Goal: Contribute content: Add original content to the website for others to see

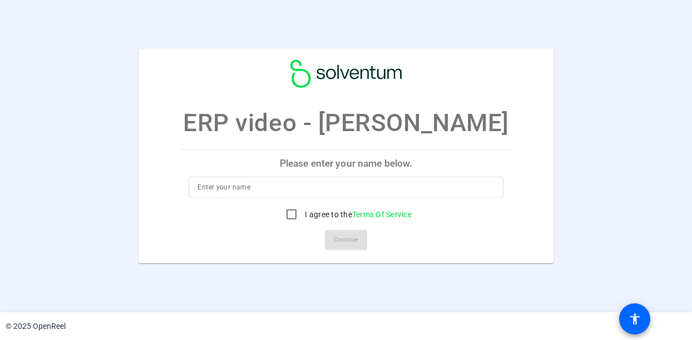
click at [341, 164] on p "Please enter your name below." at bounding box center [346, 163] width 332 height 27
click at [243, 183] on input at bounding box center [345, 187] width 296 height 13
type input "[PERSON_NAME]"
click at [291, 212] on input "I agree to the Terms Of Service" at bounding box center [291, 214] width 22 height 22
checkbox input "true"
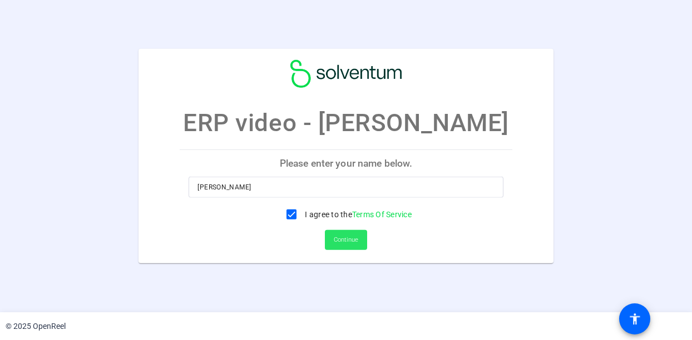
click at [341, 239] on span "Continue" at bounding box center [346, 240] width 24 height 17
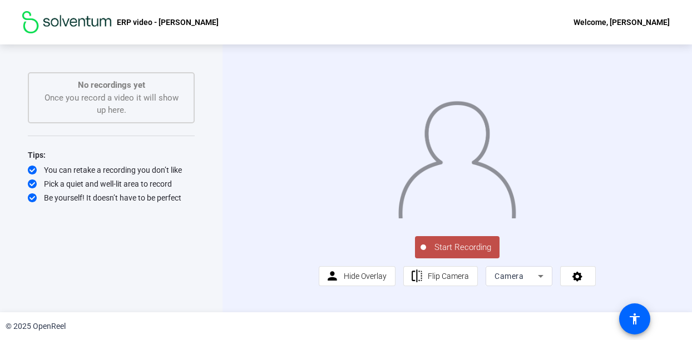
scroll to position [19, 0]
click at [456, 254] on span "Start Recording" at bounding box center [462, 247] width 73 height 13
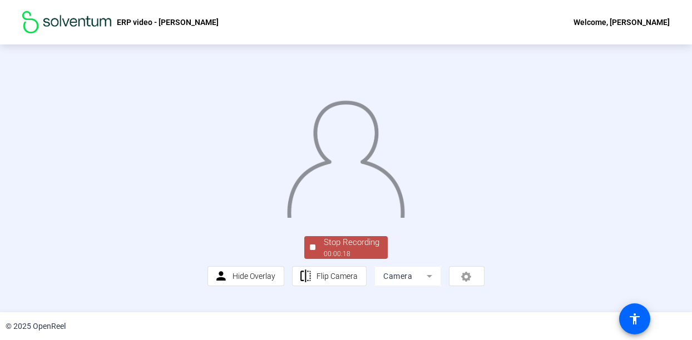
scroll to position [72, 0]
click at [359, 259] on span "Stop Recording 00:00:18" at bounding box center [351, 247] width 72 height 23
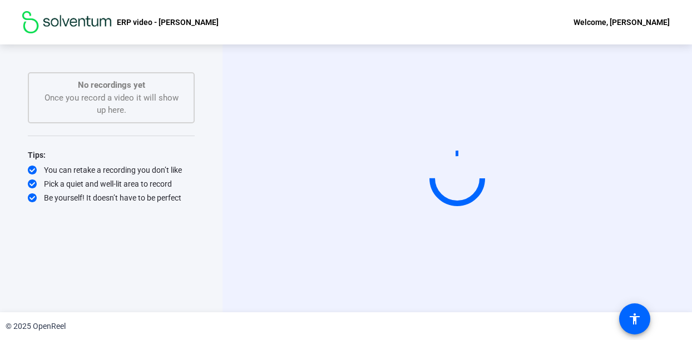
click at [173, 101] on div "No recordings yet Once you record a video it will show up here." at bounding box center [111, 98] width 142 height 38
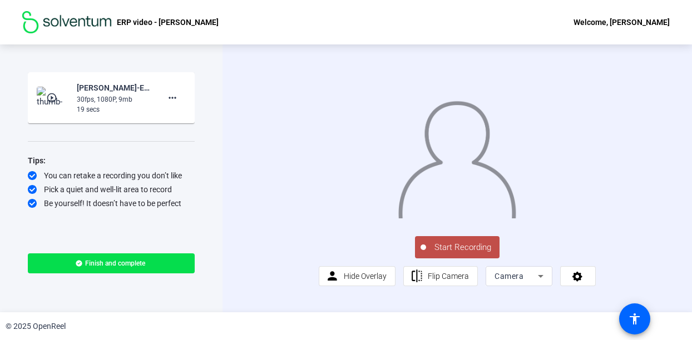
click at [52, 97] on mat-icon "play_circle_outline" at bounding box center [52, 97] width 13 height 11
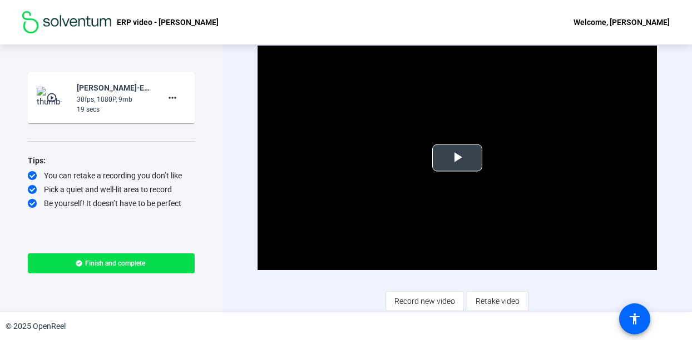
click at [457, 158] on span "Video Player" at bounding box center [457, 158] width 0 height 0
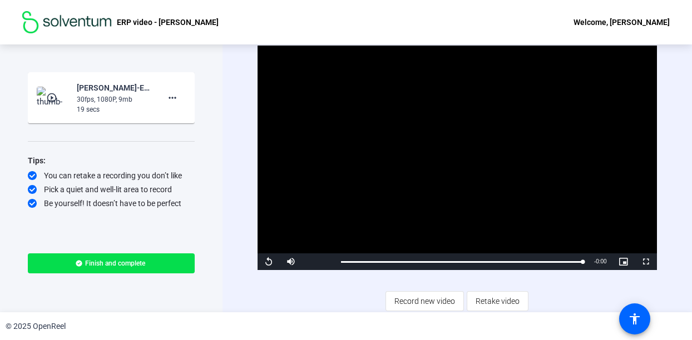
scroll to position [1, 0]
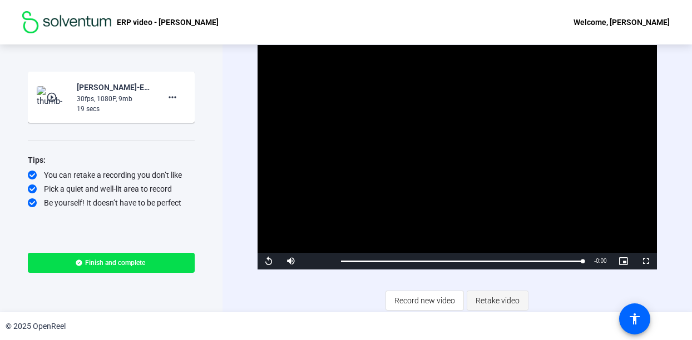
click at [489, 303] on span "Retake video" at bounding box center [497, 300] width 44 height 21
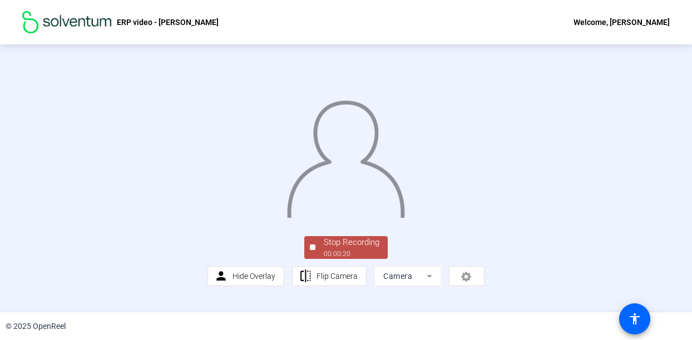
scroll to position [56, 0]
click at [352, 259] on div "00:00:22" at bounding box center [352, 254] width 56 height 10
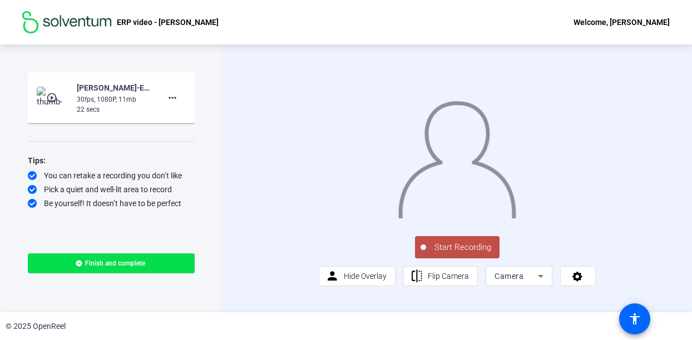
click at [463, 254] on span "Start Recording" at bounding box center [462, 247] width 73 height 13
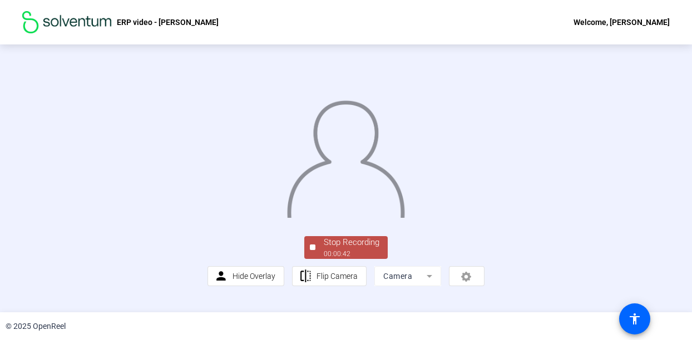
scroll to position [56, 0]
click at [337, 259] on div "00:00:43" at bounding box center [352, 254] width 56 height 10
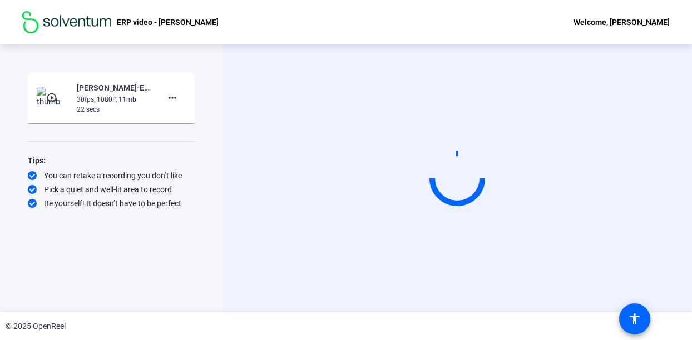
scroll to position [0, 0]
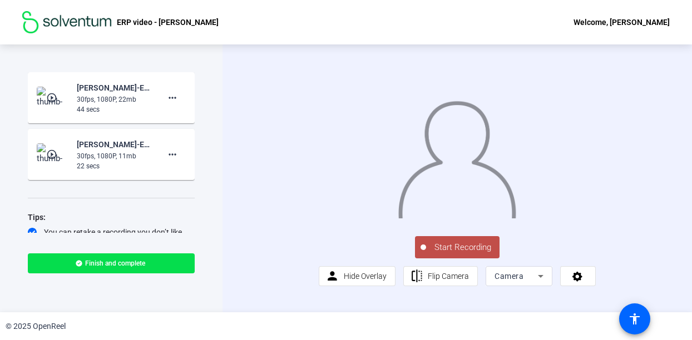
click at [108, 96] on div "30fps, 1080P, 22mb" at bounding box center [114, 100] width 74 height 10
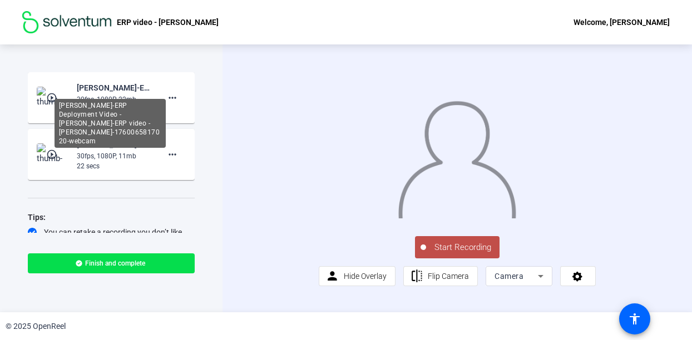
click at [99, 86] on div "Vaughn Grannis-ERP Deployment Video - Vaughn-ERP video - Vaughn Grannis-1760065…" at bounding box center [114, 87] width 74 height 13
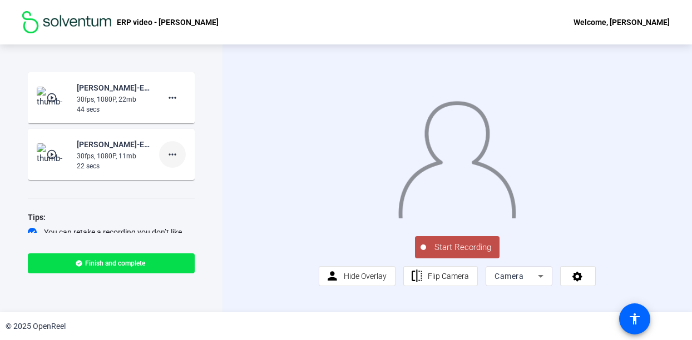
click at [166, 154] on mat-icon "more_horiz" at bounding box center [172, 154] width 13 height 13
click at [168, 178] on span "Delete clip" at bounding box center [184, 177] width 44 height 13
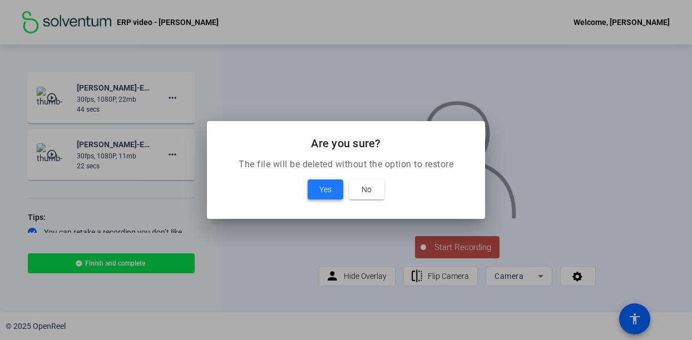
click at [322, 187] on span "Yes" at bounding box center [325, 189] width 12 height 13
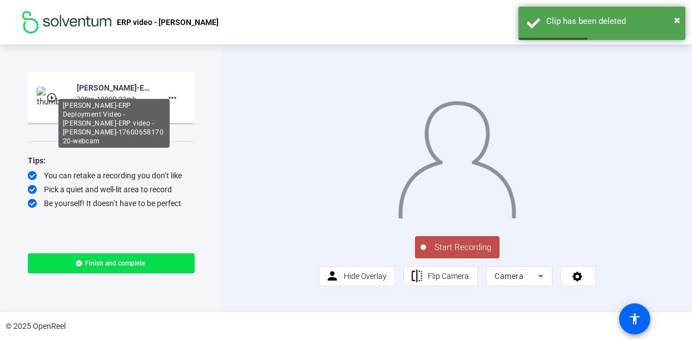
click at [105, 93] on div "Vaughn Grannis-ERP Deployment Video - Vaughn-ERP video - Vaughn Grannis-1760065…" at bounding box center [114, 87] width 74 height 13
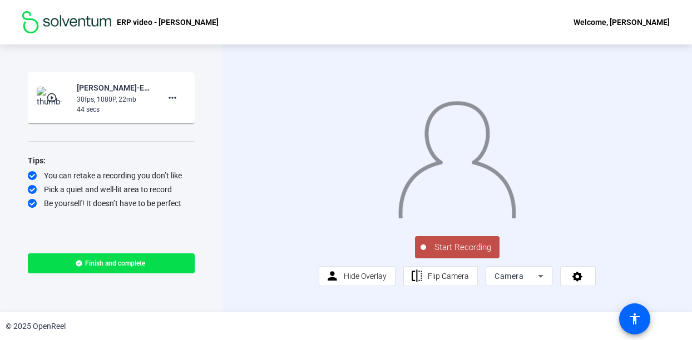
click at [118, 102] on div "30fps, 1080P, 22mb" at bounding box center [114, 100] width 74 height 10
drag, startPoint x: 118, startPoint y: 102, endPoint x: 57, endPoint y: 95, distance: 61.6
click at [57, 95] on mat-icon "play_circle_outline" at bounding box center [52, 97] width 13 height 11
click at [46, 96] on mat-icon "play_circle_outline" at bounding box center [52, 97] width 13 height 11
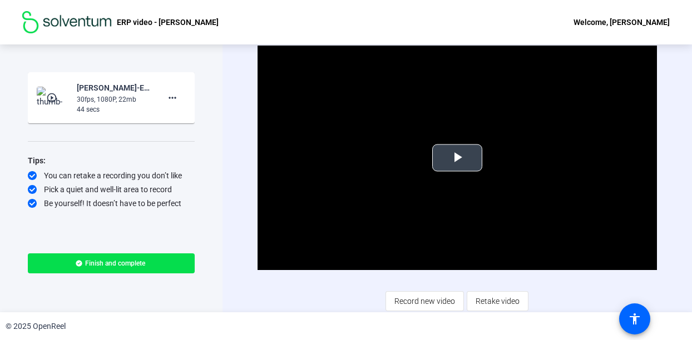
click at [457, 158] on span "Video Player" at bounding box center [457, 158] width 0 height 0
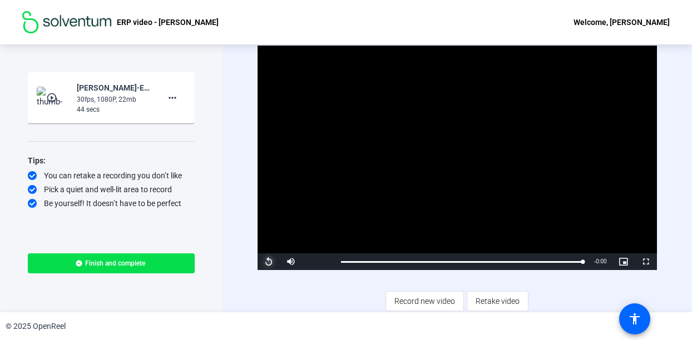
click at [269, 262] on span "Video Player" at bounding box center [268, 262] width 22 height 0
click at [425, 299] on span "Record new video" at bounding box center [424, 301] width 61 height 21
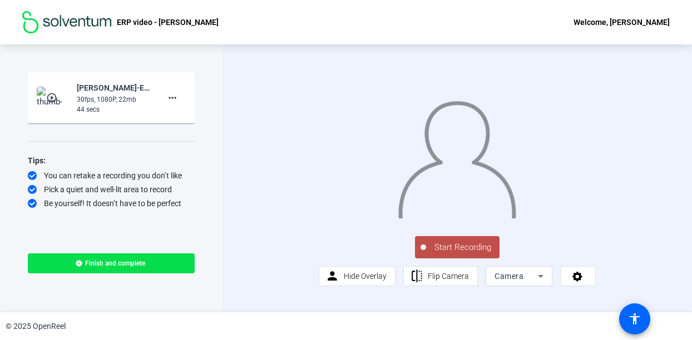
click at [454, 254] on span "Start Recording" at bounding box center [462, 247] width 73 height 13
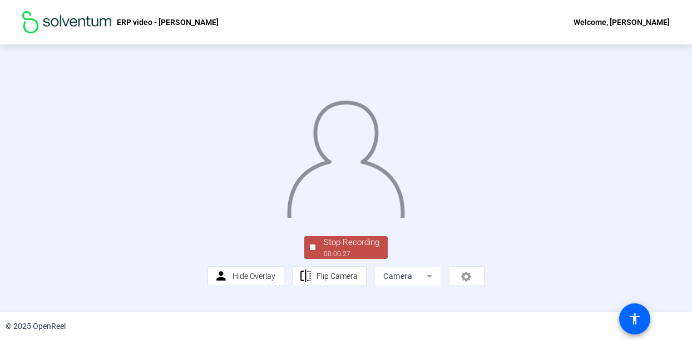
scroll to position [72, 0]
click at [315, 259] on span "Stop Recording 00:00:28" at bounding box center [351, 247] width 72 height 23
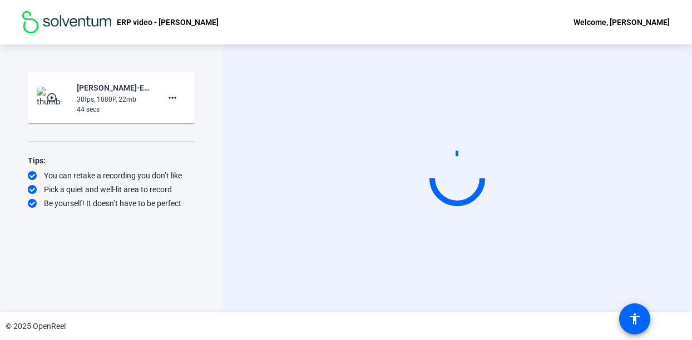
scroll to position [0, 0]
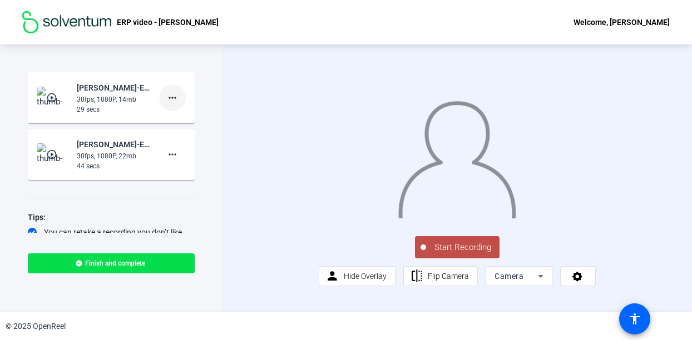
click at [168, 98] on mat-icon "more_horiz" at bounding box center [172, 97] width 13 height 13
click at [179, 121] on span "Delete clip" at bounding box center [184, 121] width 44 height 13
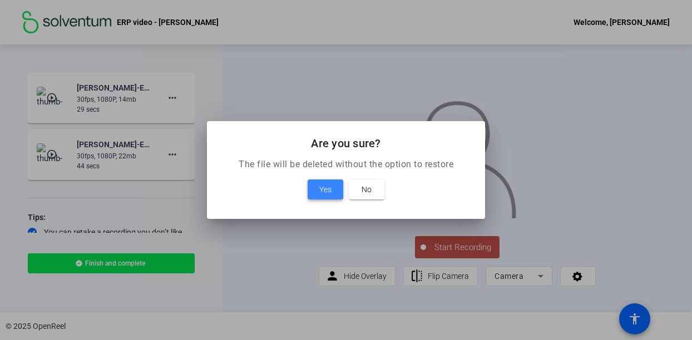
click at [322, 188] on span "Yes" at bounding box center [325, 189] width 12 height 13
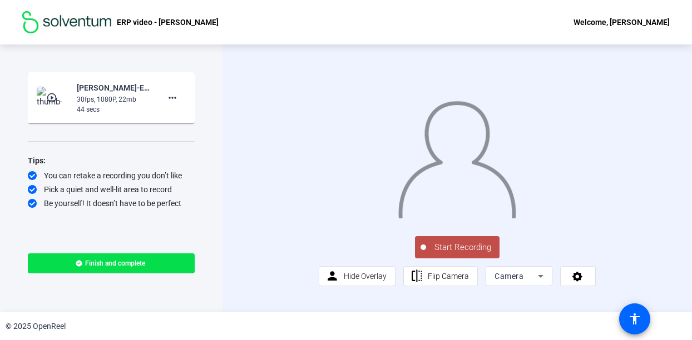
click at [51, 95] on mat-icon "play_circle_outline" at bounding box center [52, 97] width 13 height 11
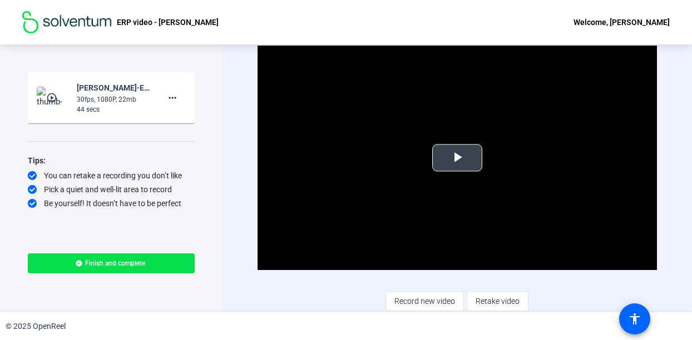
click at [457, 158] on span "Video Player" at bounding box center [457, 158] width 0 height 0
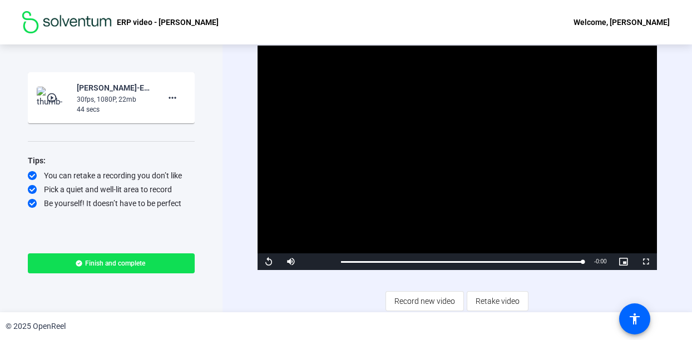
click at [90, 264] on span "Finish and complete" at bounding box center [115, 263] width 60 height 9
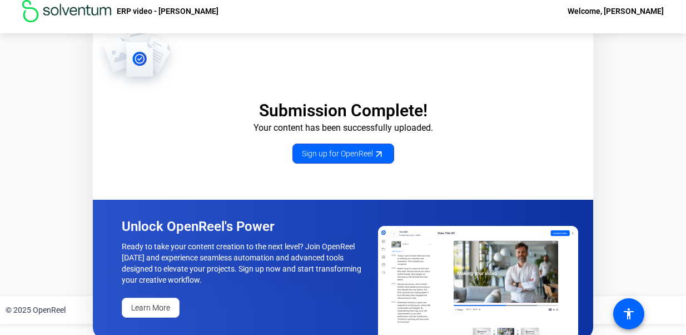
scroll to position [18, 0]
